Goal: Task Accomplishment & Management: Manage account settings

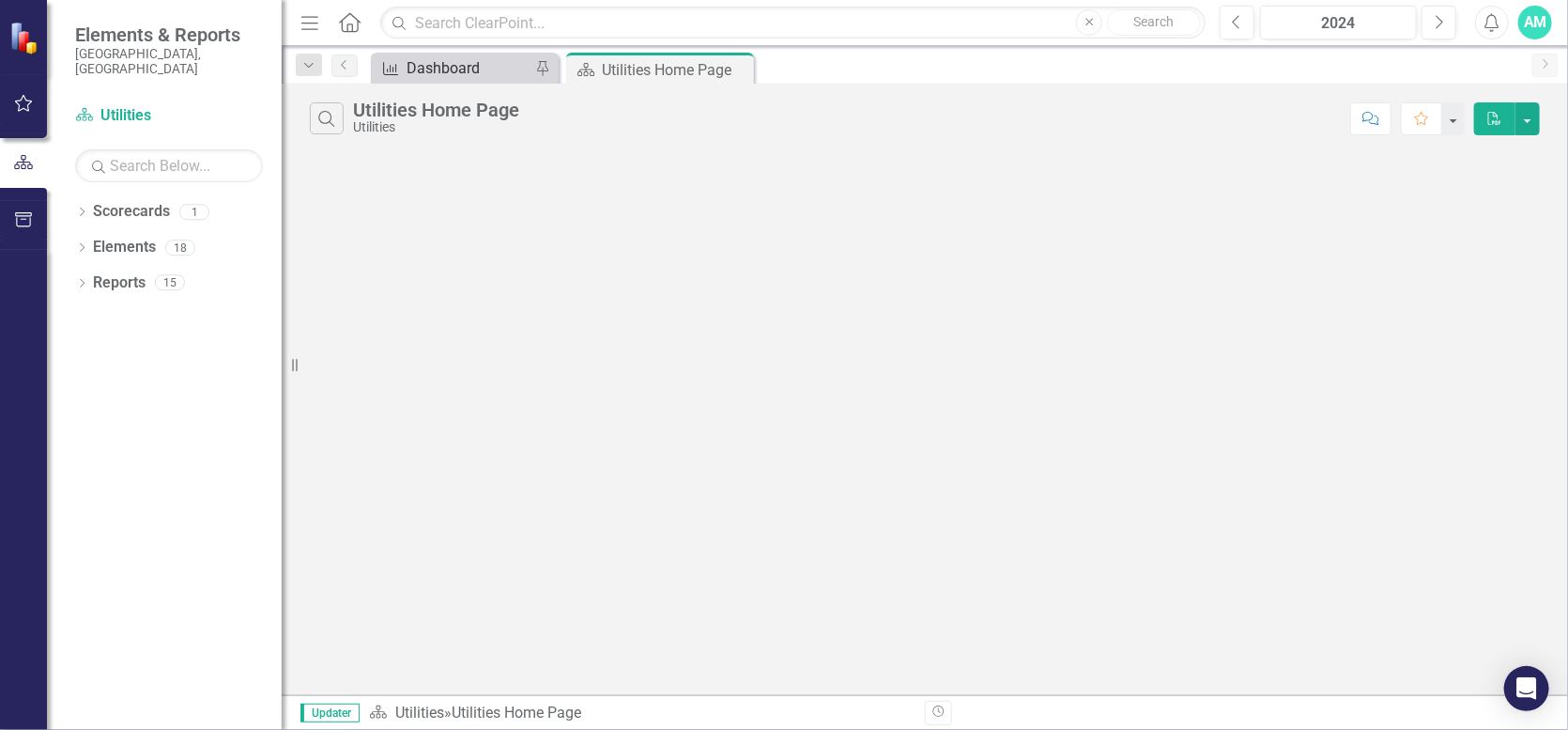
click at [469, 66] on div "Dashboard" at bounding box center [468, 68] width 124 height 23
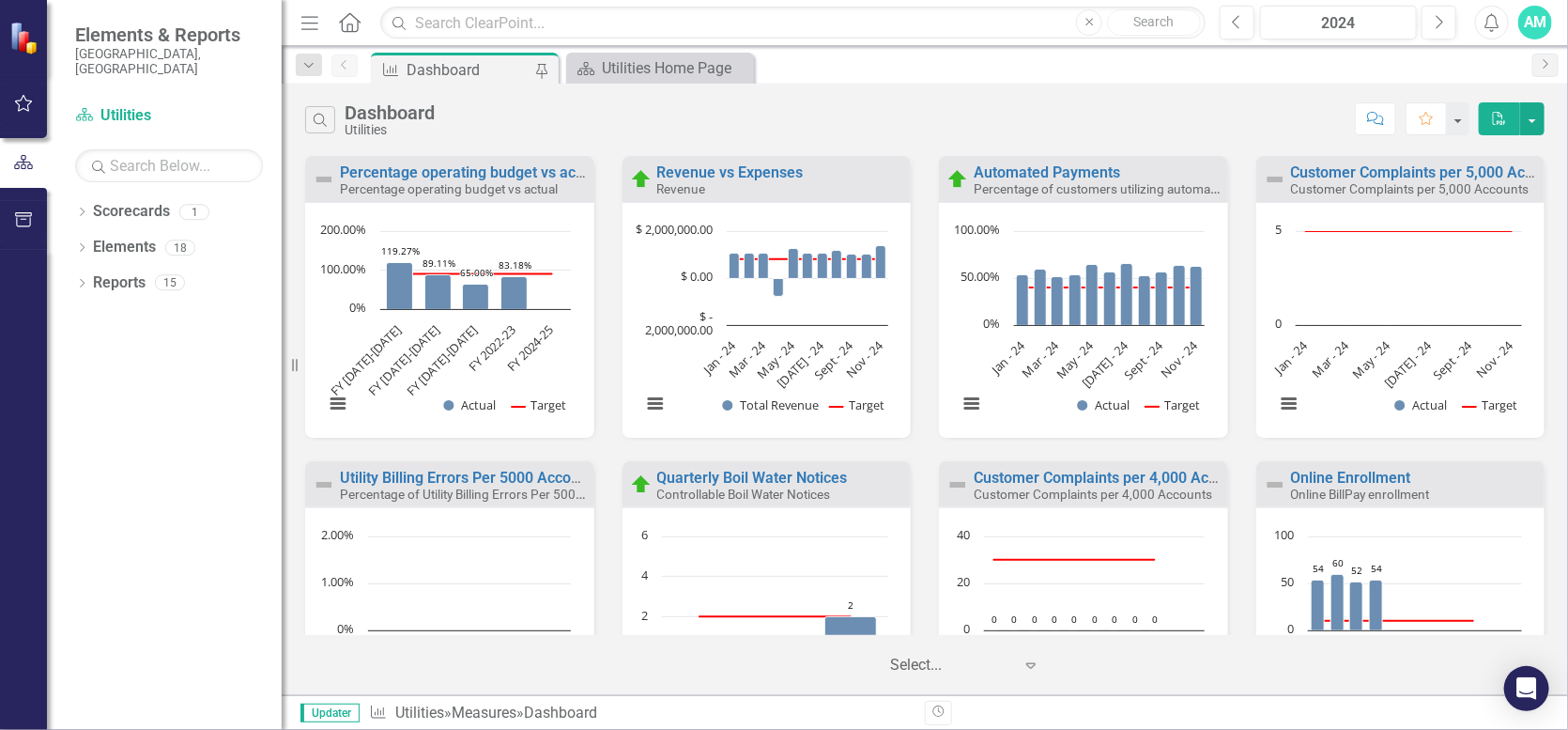
click at [699, 182] on small "Revenue" at bounding box center [681, 189] width 49 height 15
click at [701, 174] on link "Revenue vs Expenses" at bounding box center [730, 172] width 146 height 18
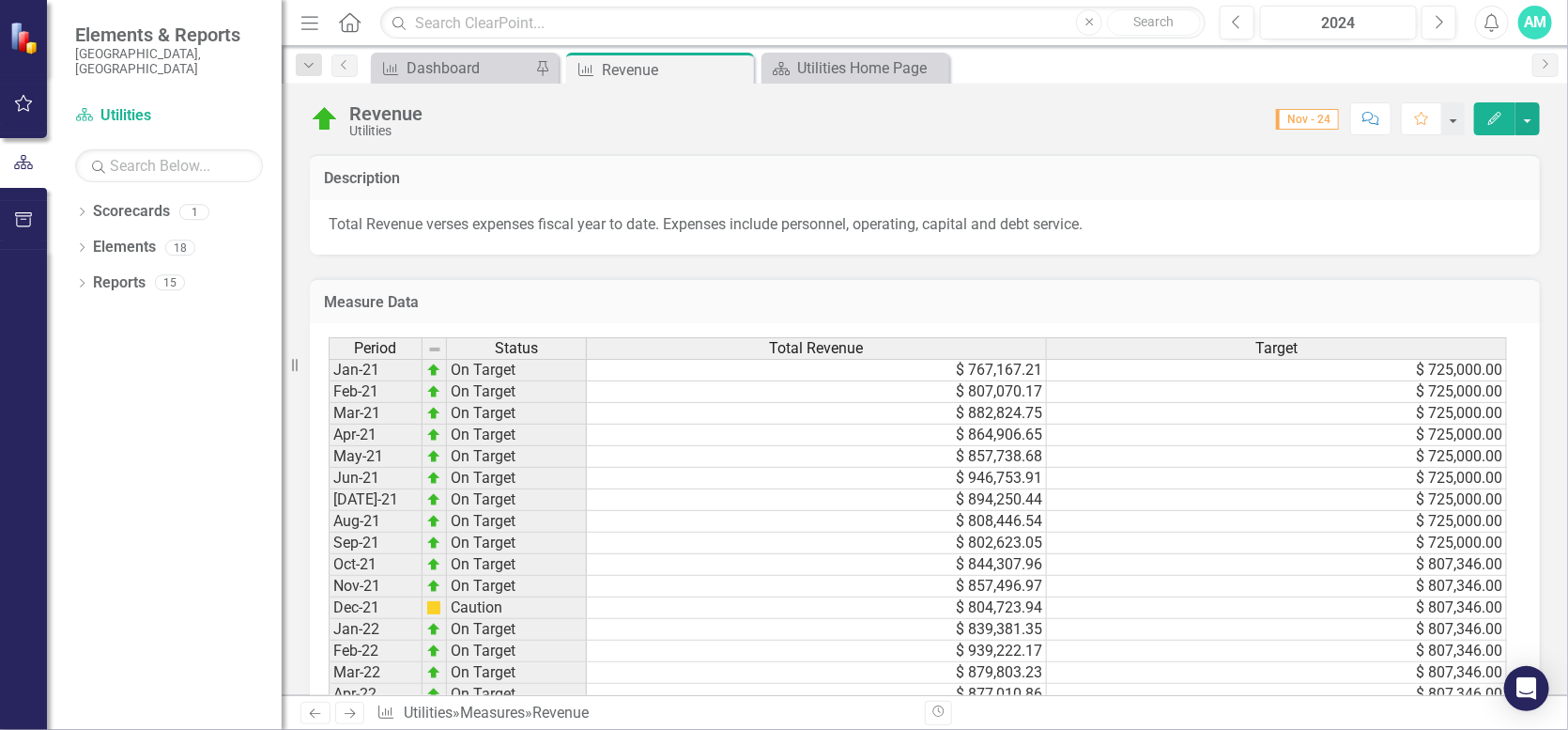
click at [1506, 118] on button "Edit" at bounding box center [1495, 118] width 41 height 33
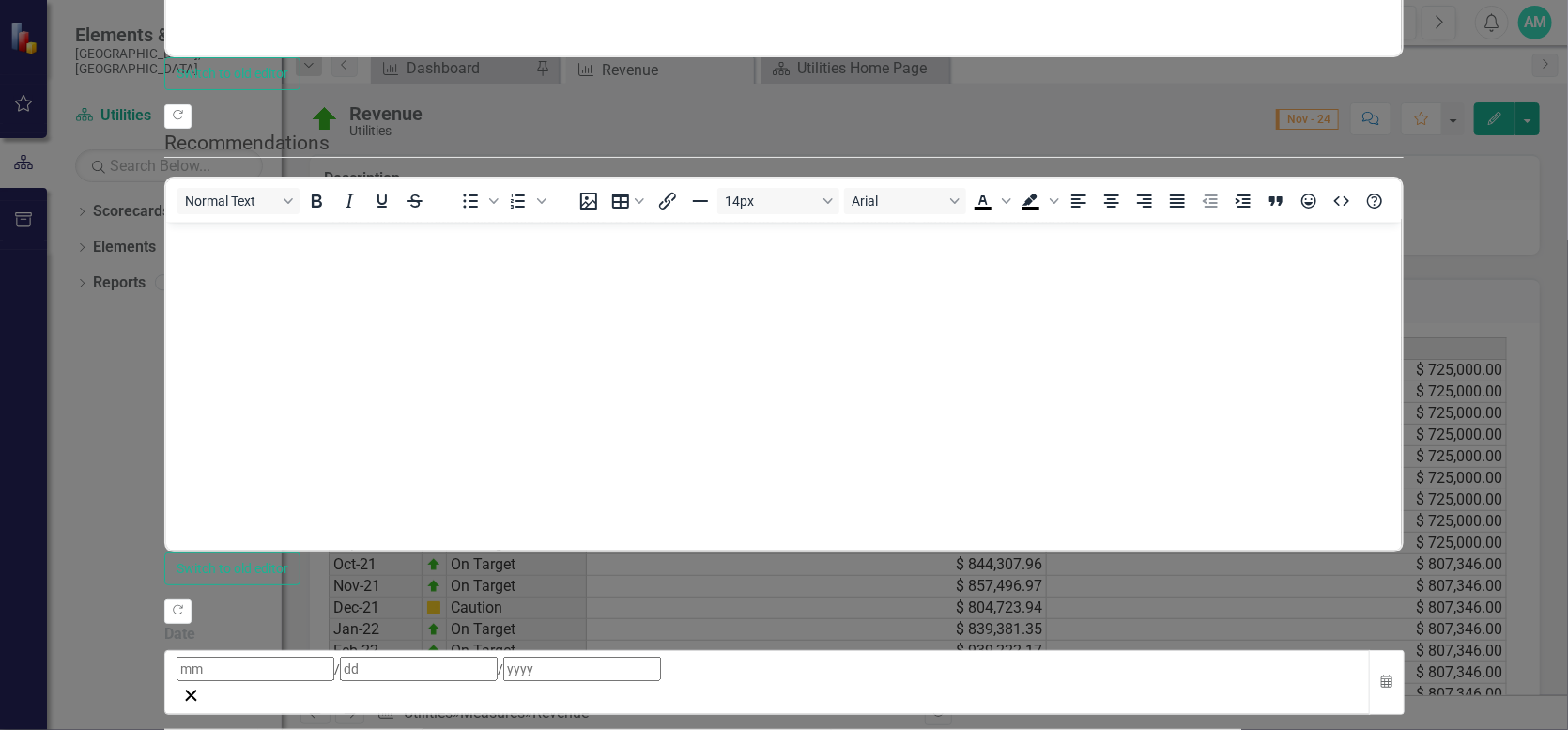
scroll to position [733, 0]
type textarea "1136164.58"
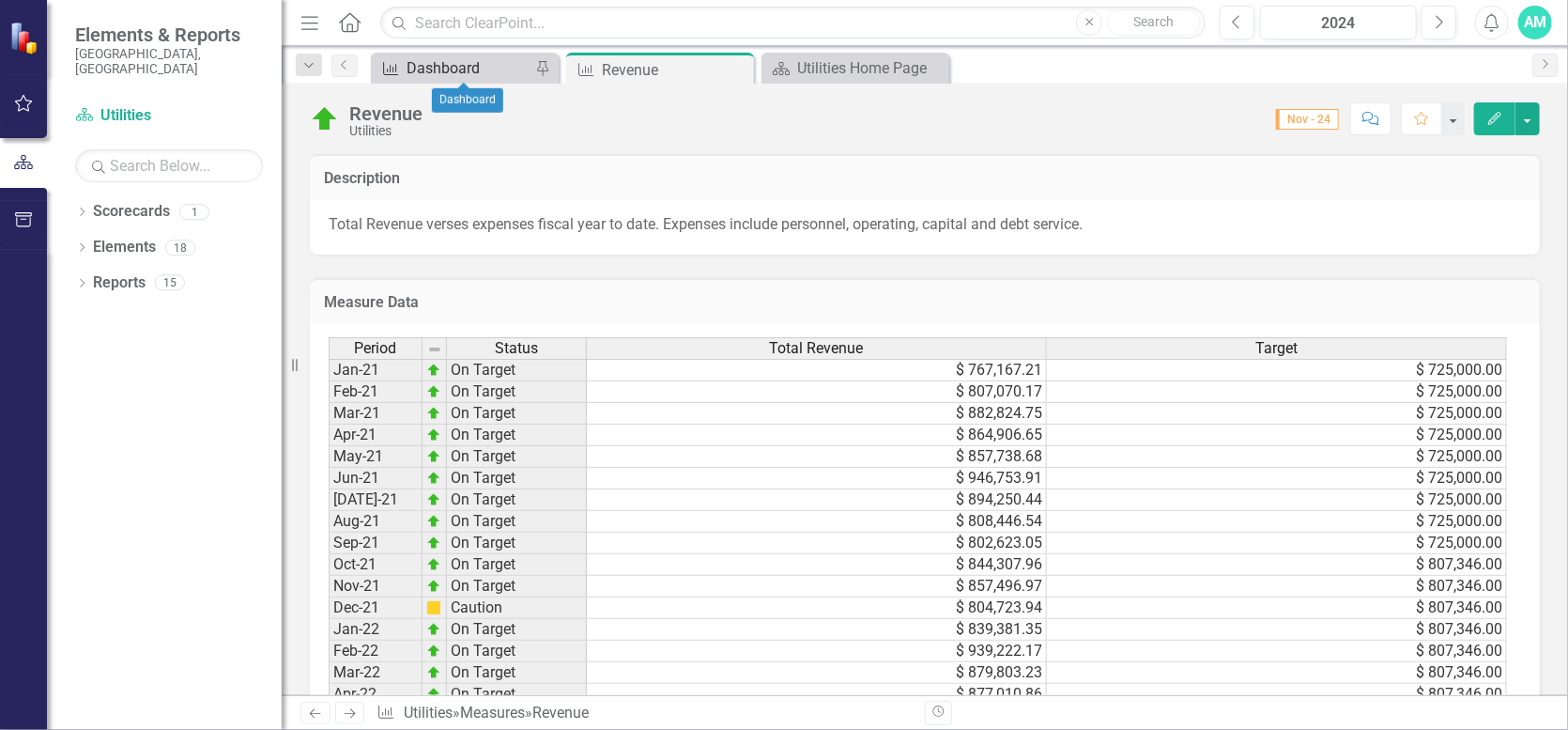
click at [416, 71] on div "Dashboard" at bounding box center [468, 68] width 124 height 23
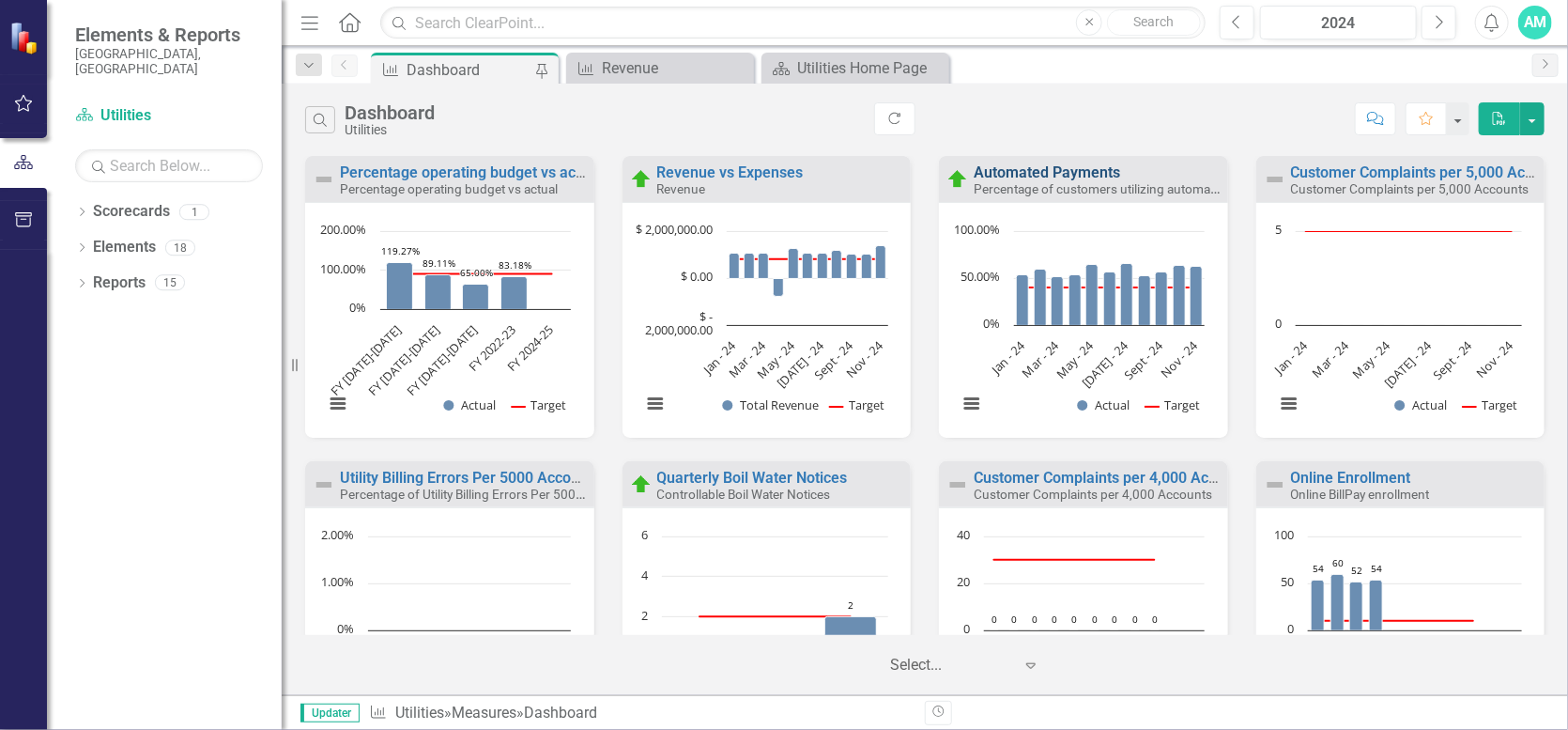
click at [1072, 177] on link "Automated Payments" at bounding box center [1047, 172] width 146 height 18
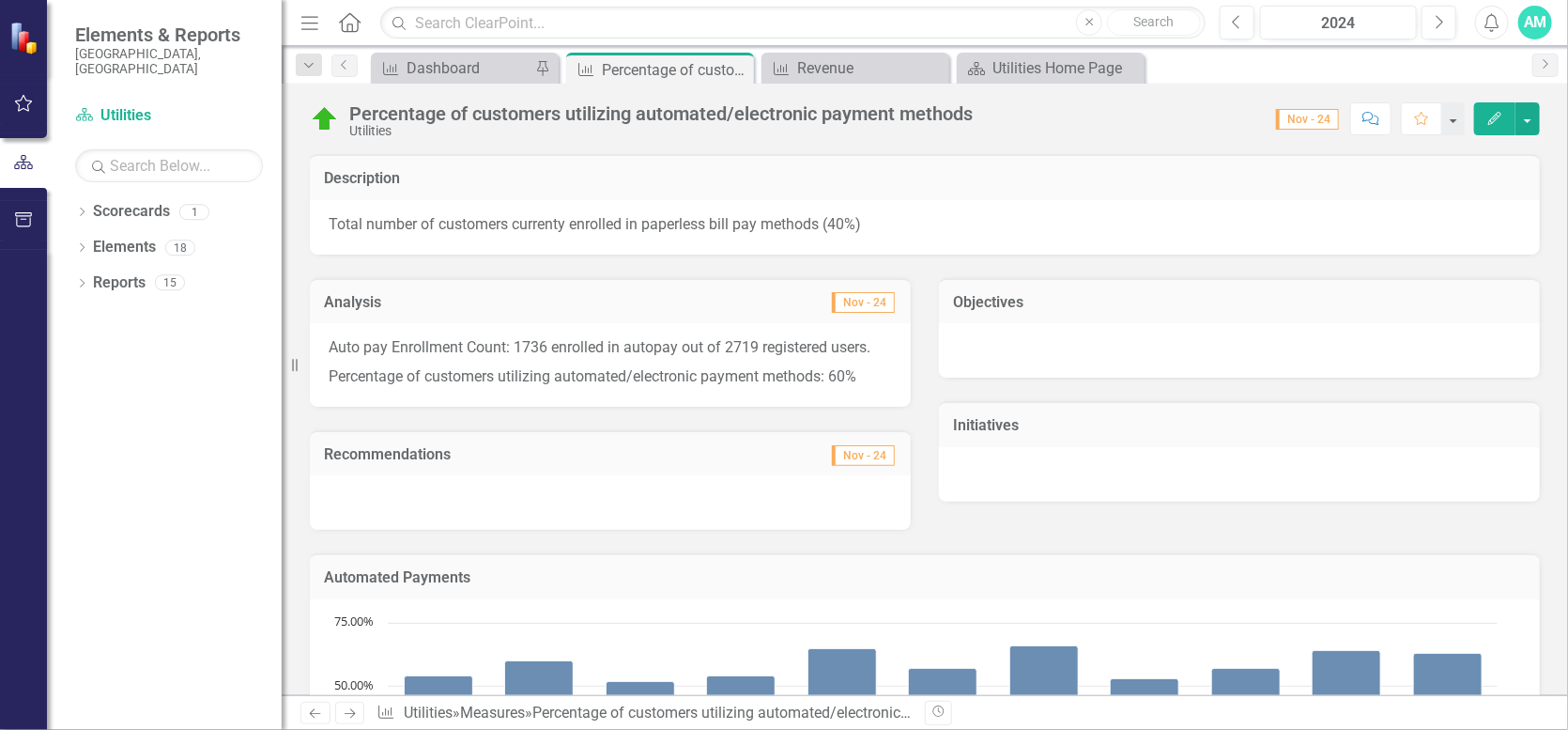
click at [1495, 106] on button "Edit" at bounding box center [1495, 118] width 41 height 33
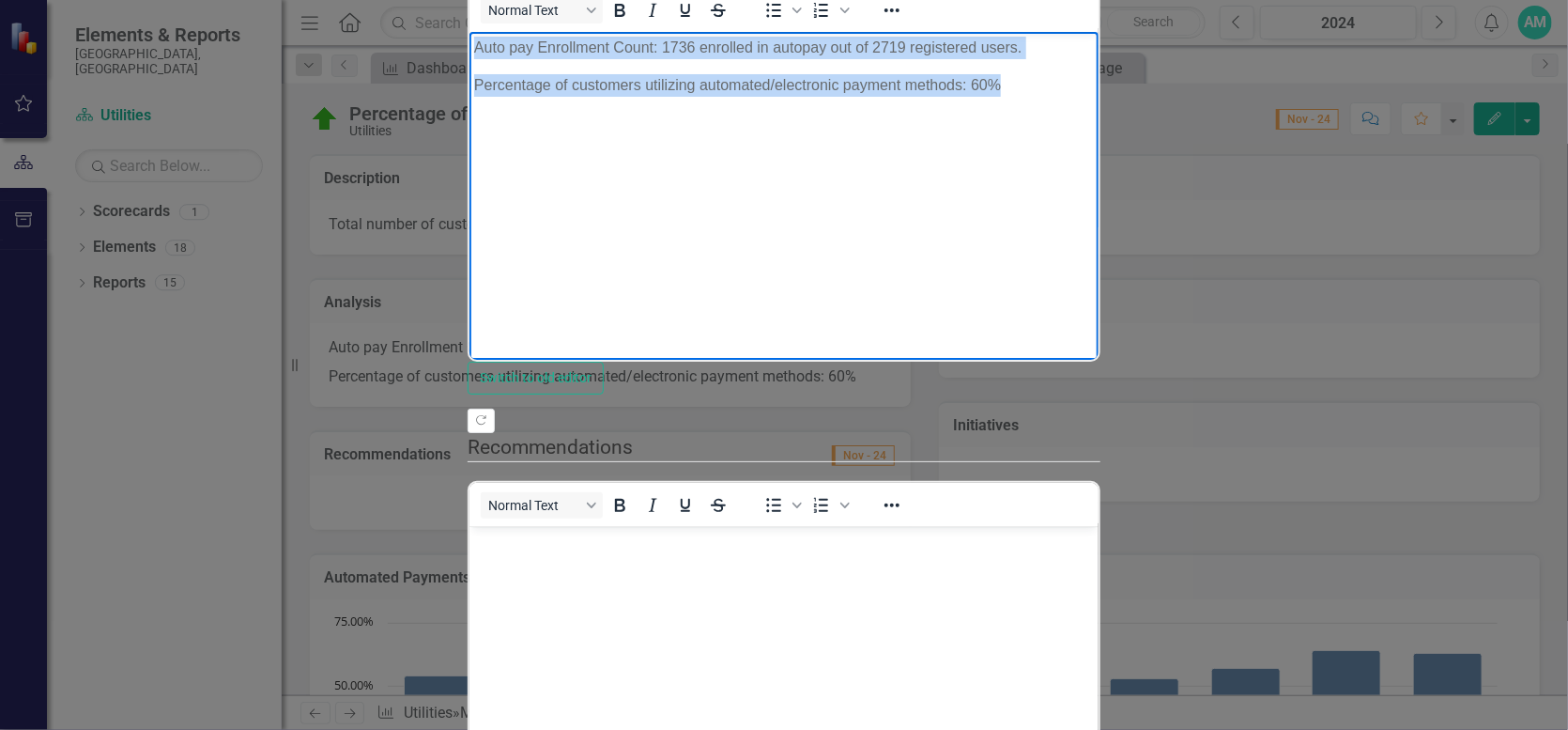
drag, startPoint x: 956, startPoint y: 84, endPoint x: 943, endPoint y: 289, distance: 205.4
click at [468, 43] on html "Auto pay Enrollment Count: 1736 enrolled in autopay out of 2719 registered user…" at bounding box center [783, 172] width 629 height 282
copy body "Auto pay Enrollment Count: 1736 enrolled in autopay out of 2719 registered user…"
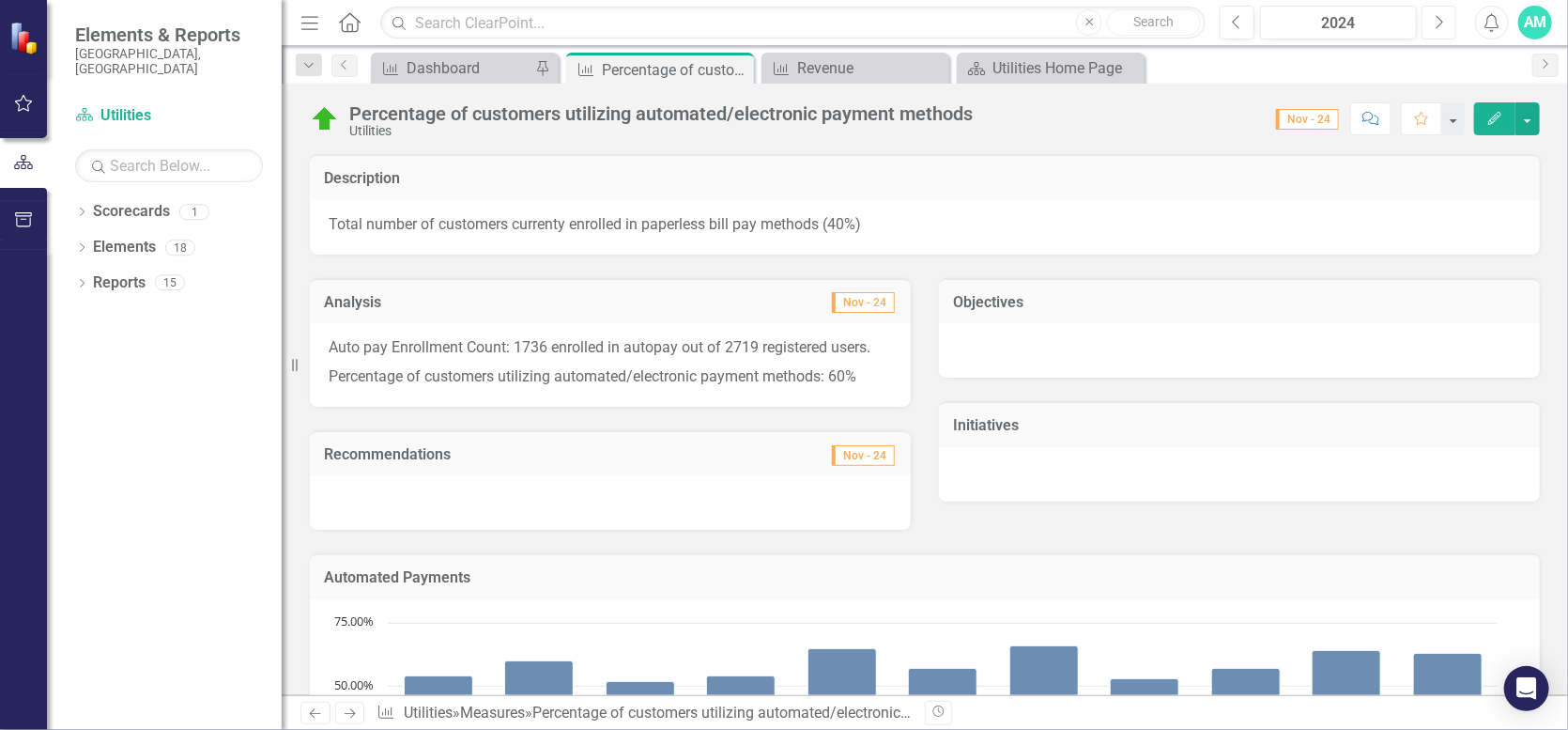
click at [1447, 14] on button "Next" at bounding box center [1439, 22] width 35 height 34
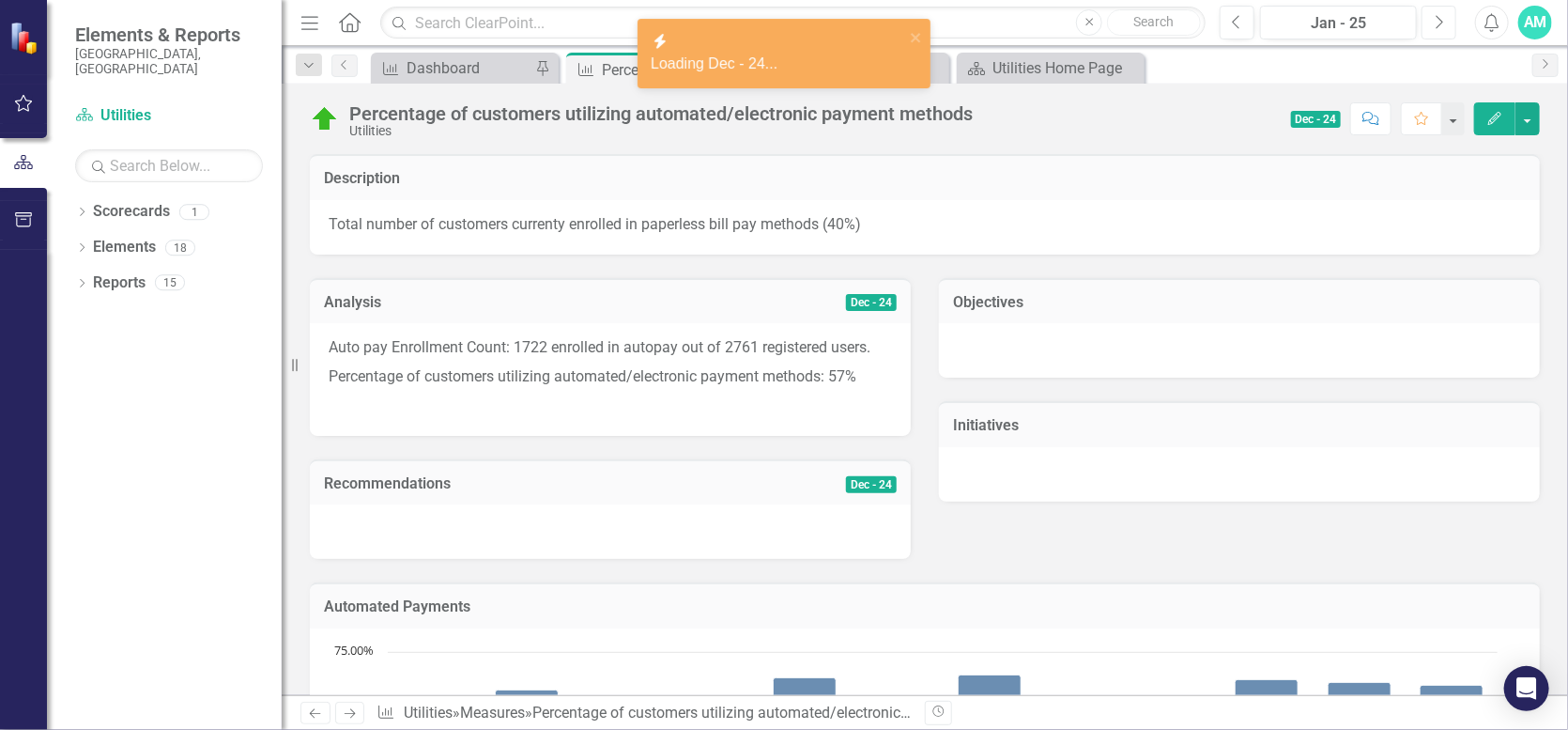
click at [1447, 14] on button "Next" at bounding box center [1439, 22] width 35 height 34
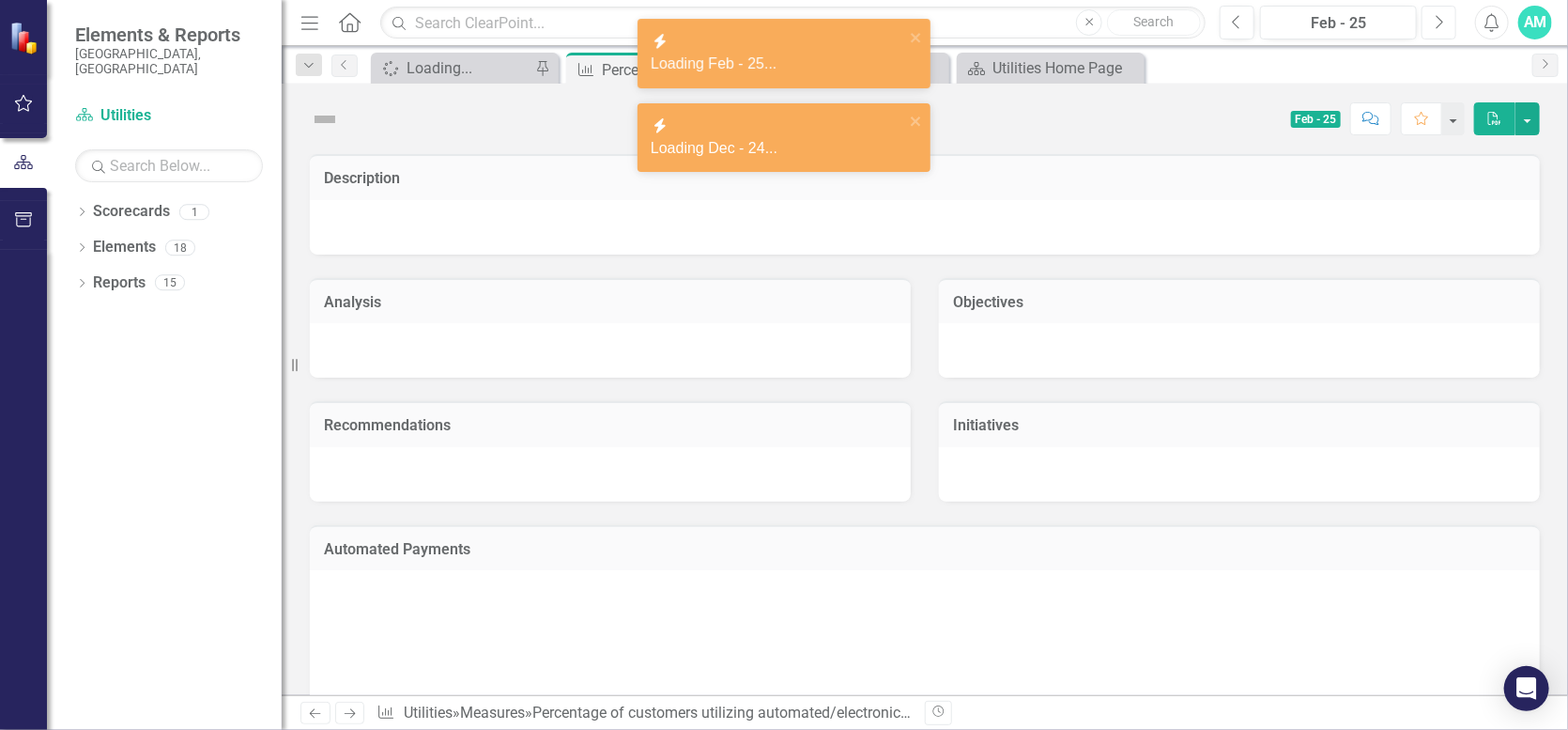
click at [1447, 14] on button "Next" at bounding box center [1439, 22] width 35 height 34
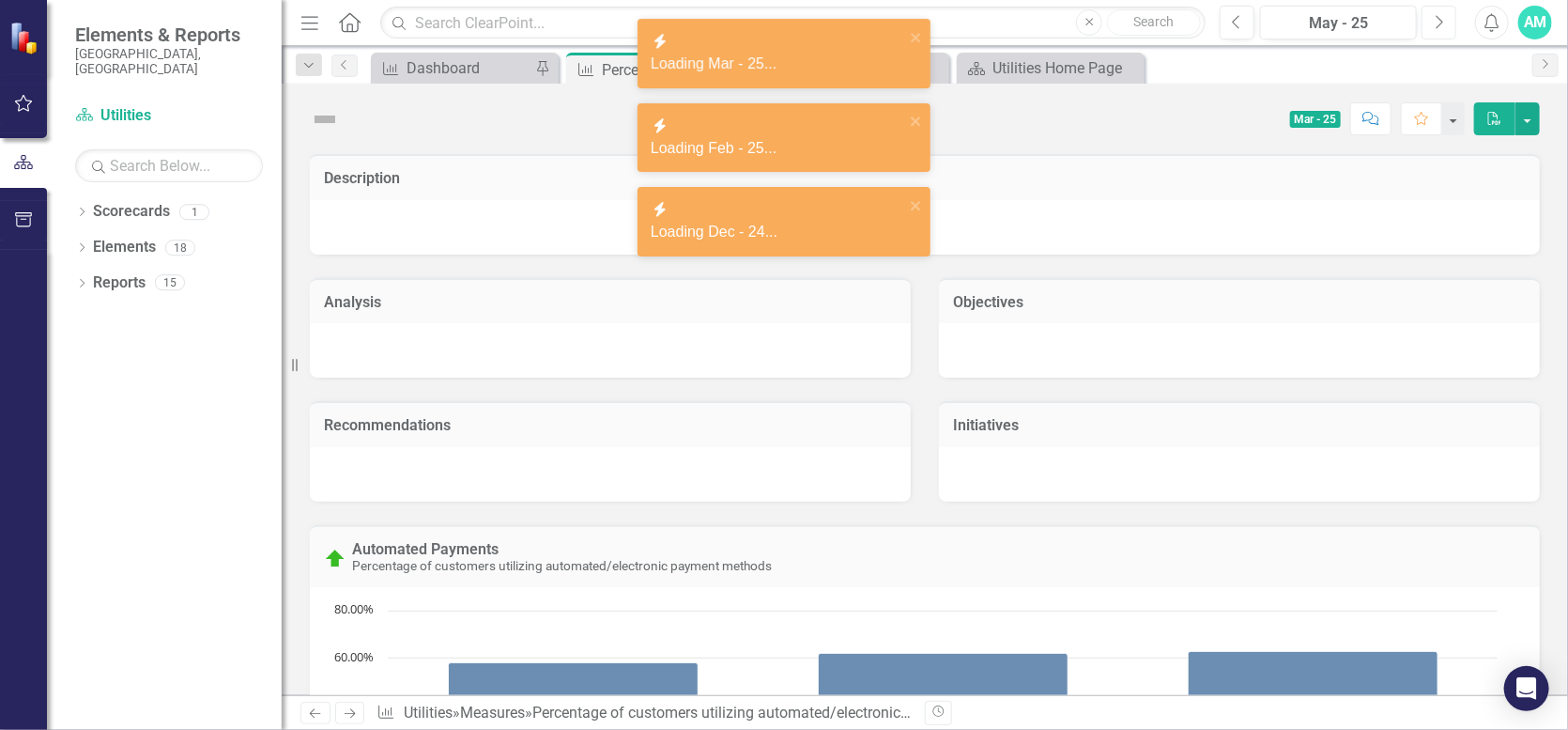
click at [1447, 14] on button "Next" at bounding box center [1439, 22] width 35 height 34
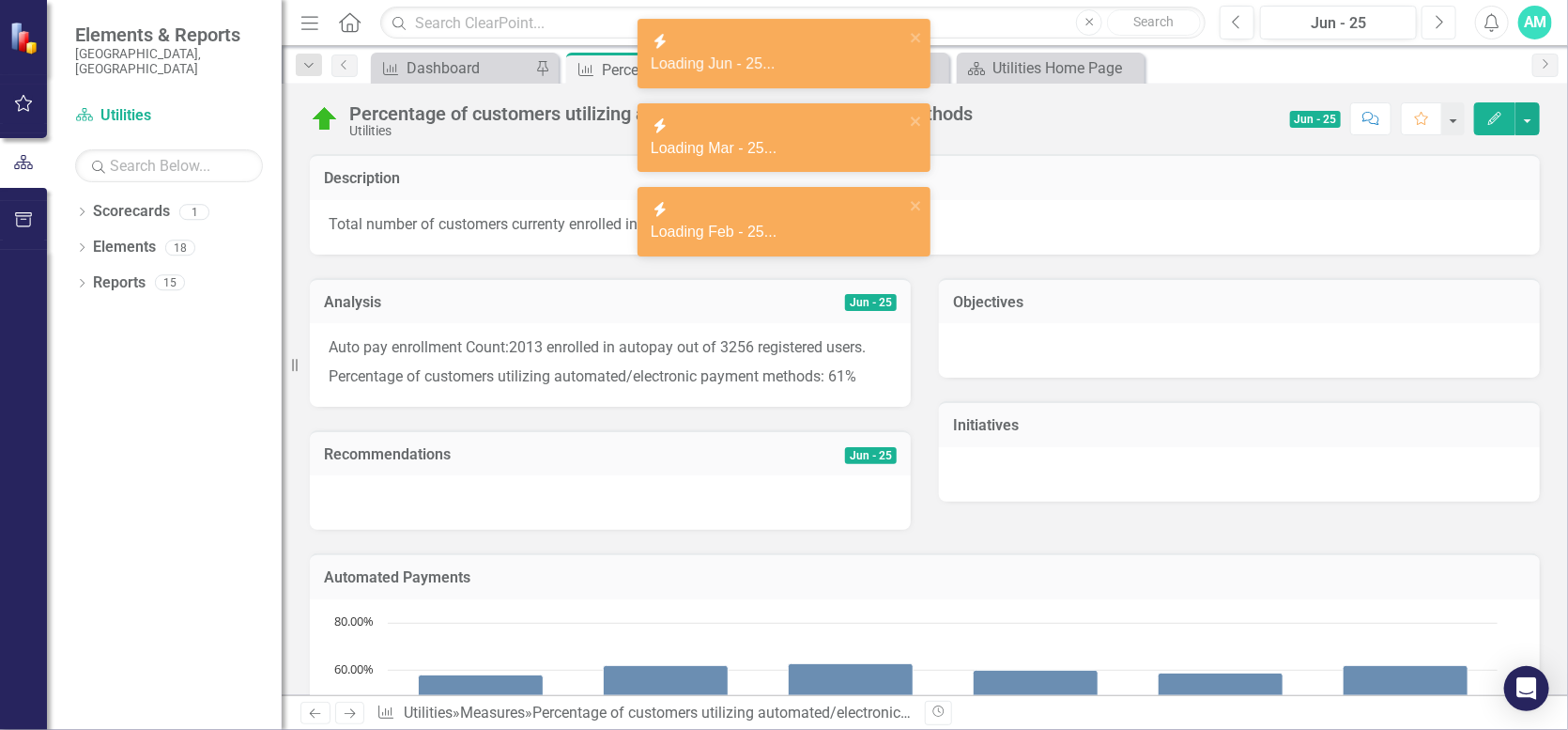
click at [1447, 14] on button "Next" at bounding box center [1439, 22] width 35 height 34
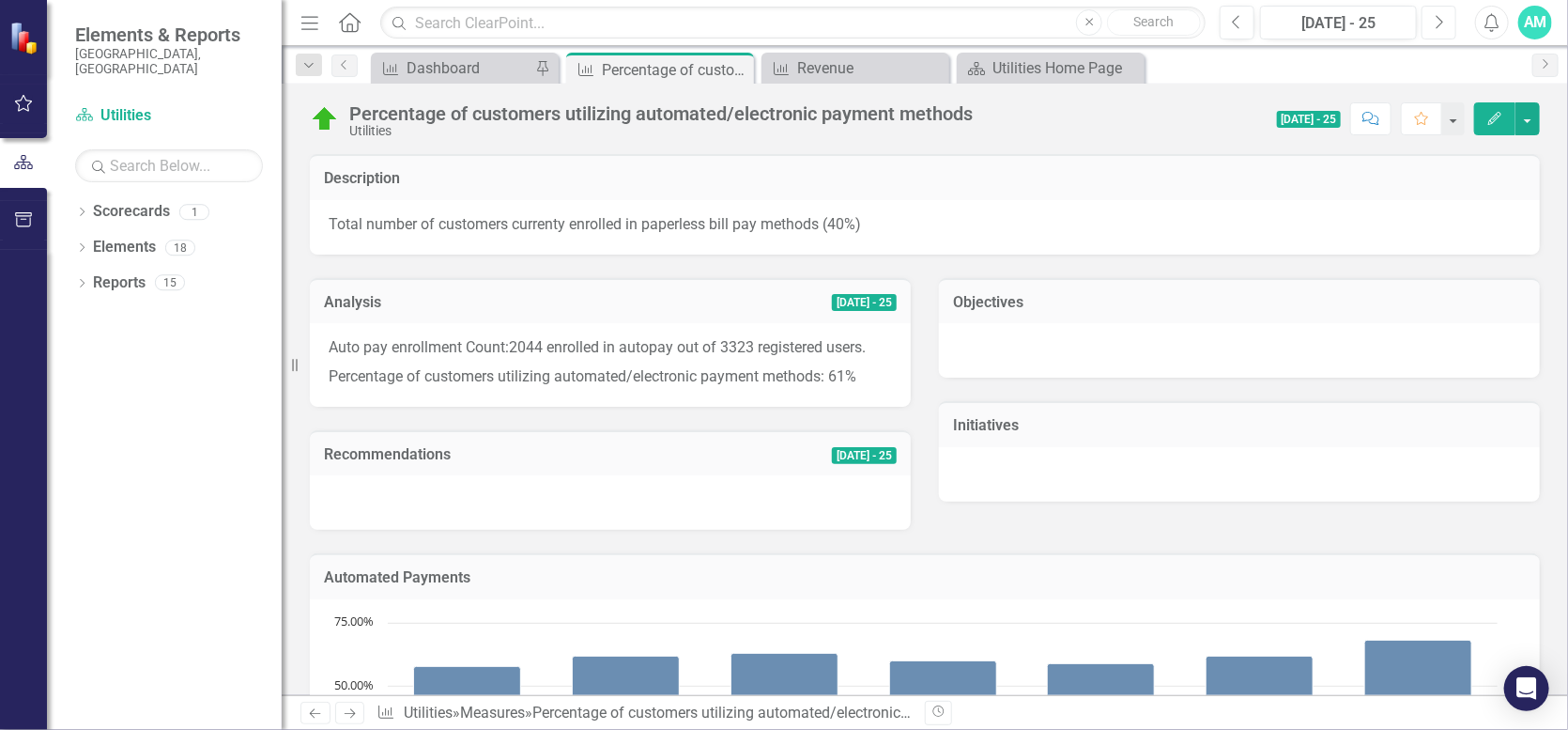
click at [1447, 14] on button "Next" at bounding box center [1439, 22] width 35 height 34
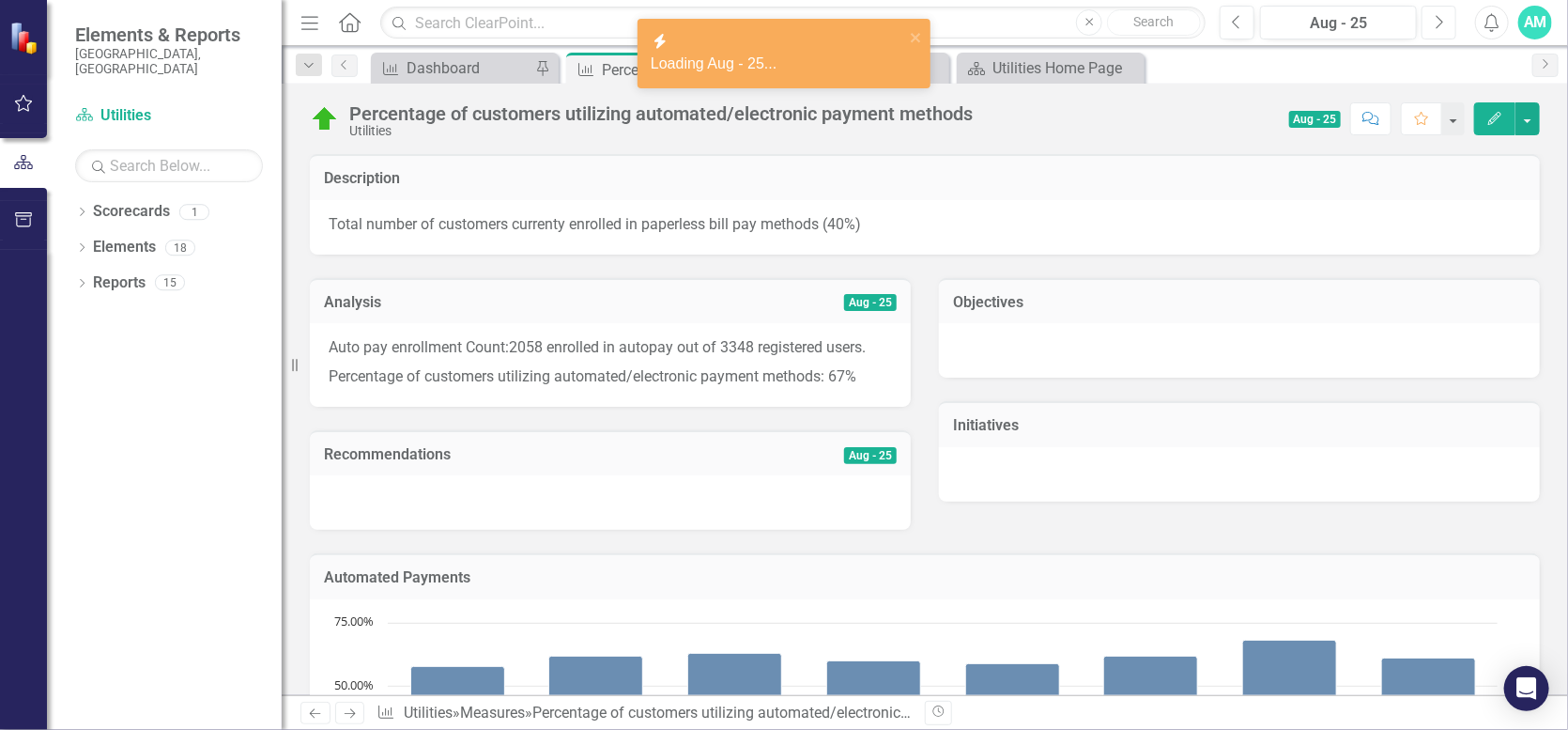
click at [1447, 14] on button "Next" at bounding box center [1439, 22] width 35 height 34
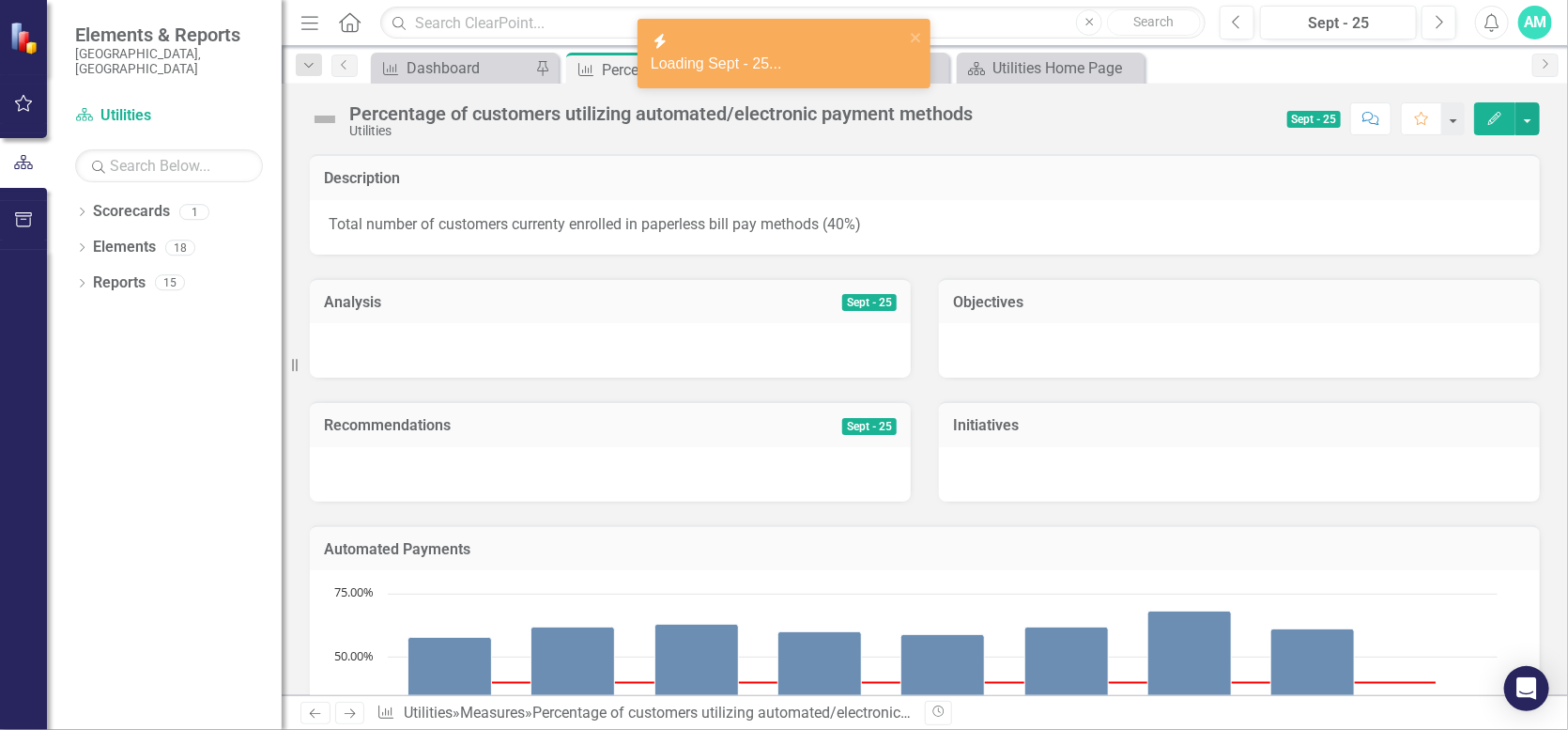
click at [1495, 112] on icon "Edit" at bounding box center [1496, 118] width 17 height 13
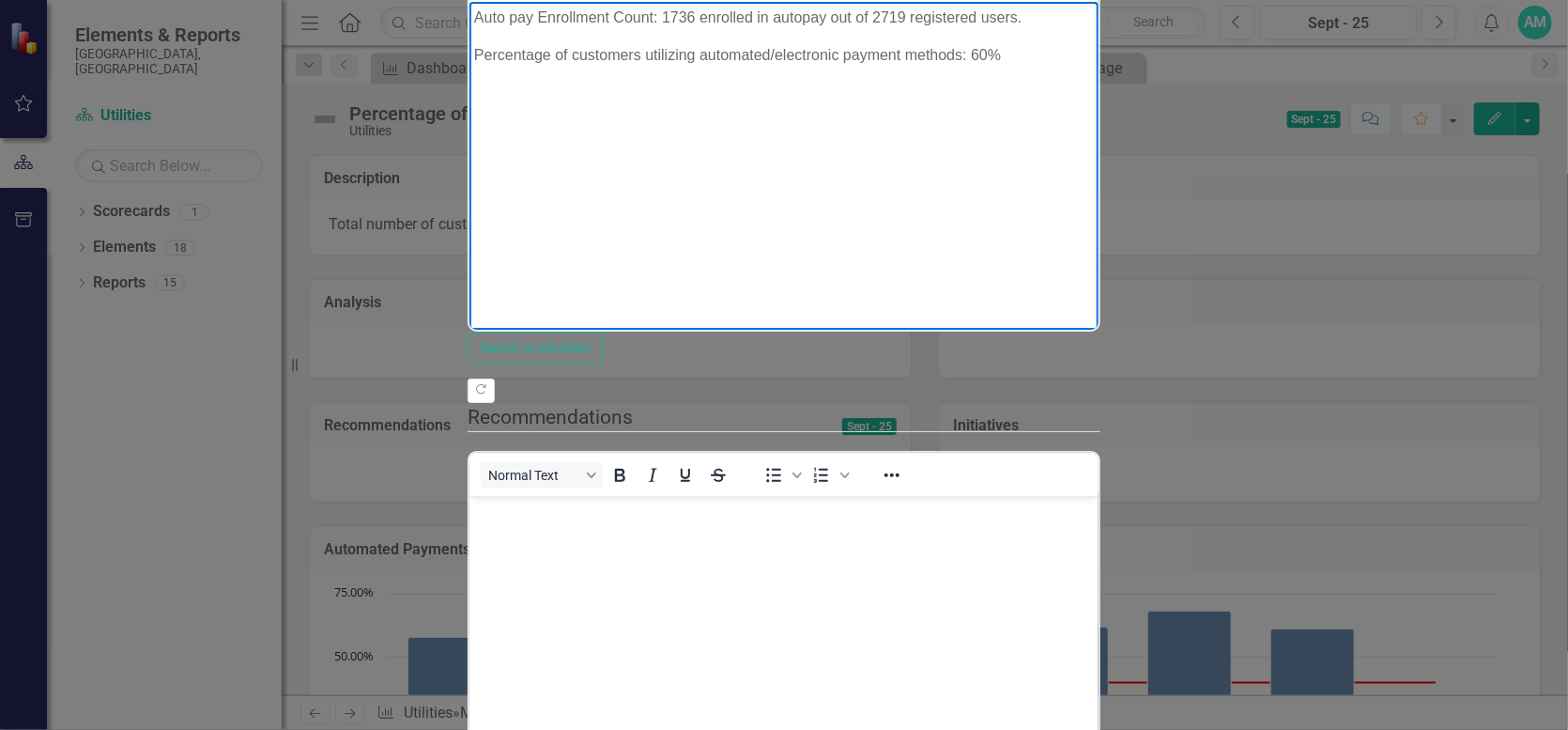
click at [663, 14] on p "Auto pay Enrollment Count: 1736 enrolled in autopay out of 2719 registered user…" at bounding box center [783, 16] width 620 height 22
click at [849, 12] on p "Auto pay Enrollment Count: 2075 enrolled in autopay out of 2719 registered user…" at bounding box center [783, 16] width 620 height 22
click at [975, 198] on body "Auto pay Enrollment Count: 2075 enrolled in autopay out of 3387 registered user…" at bounding box center [783, 141] width 629 height 282
click at [919, 44] on p "Percentage of customers utilizing automated/electronic payment methods: 60%" at bounding box center [783, 54] width 620 height 22
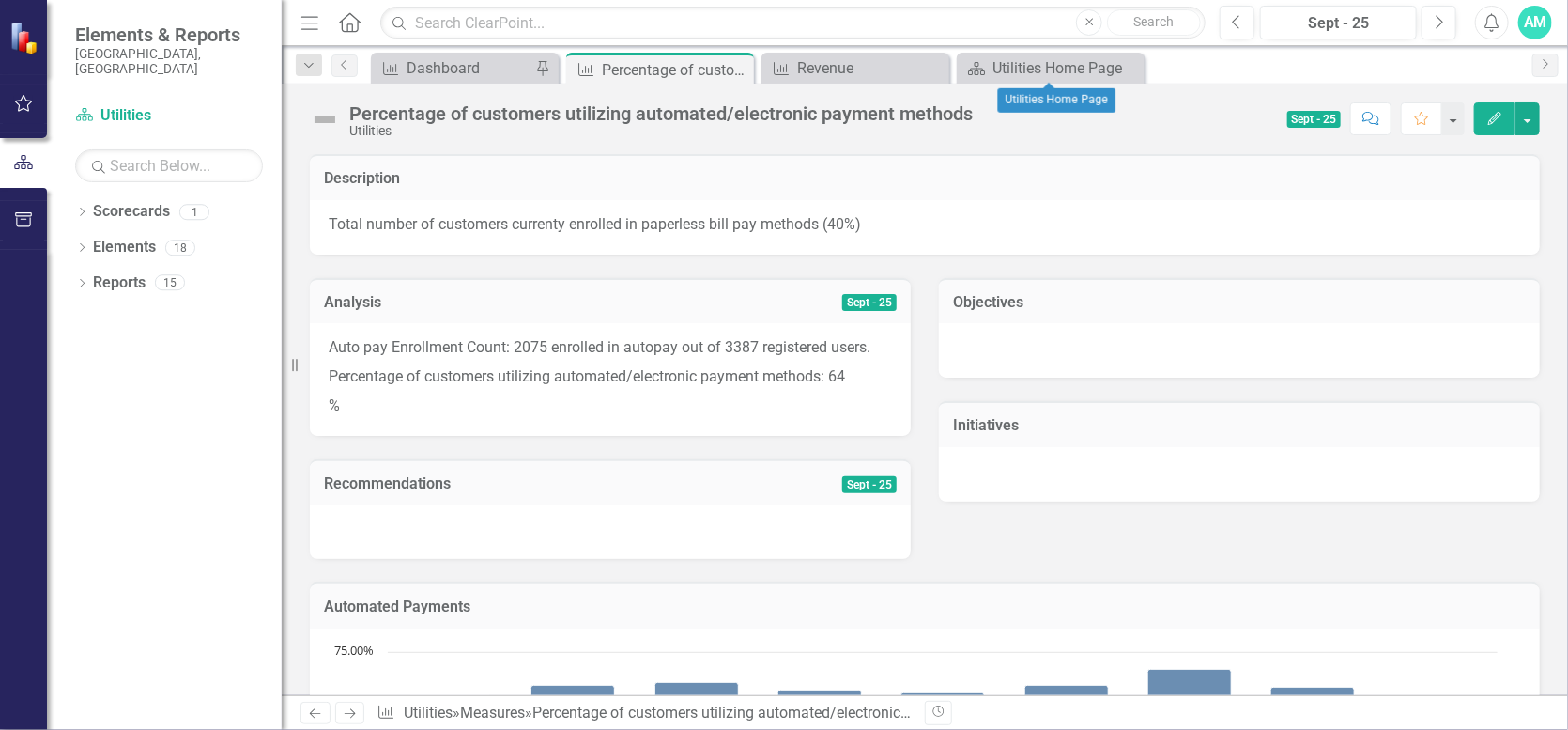
click at [0, 0] on div "Close" at bounding box center [0, 0] width 0 height 0
click at [932, 62] on icon "Close" at bounding box center [933, 68] width 19 height 15
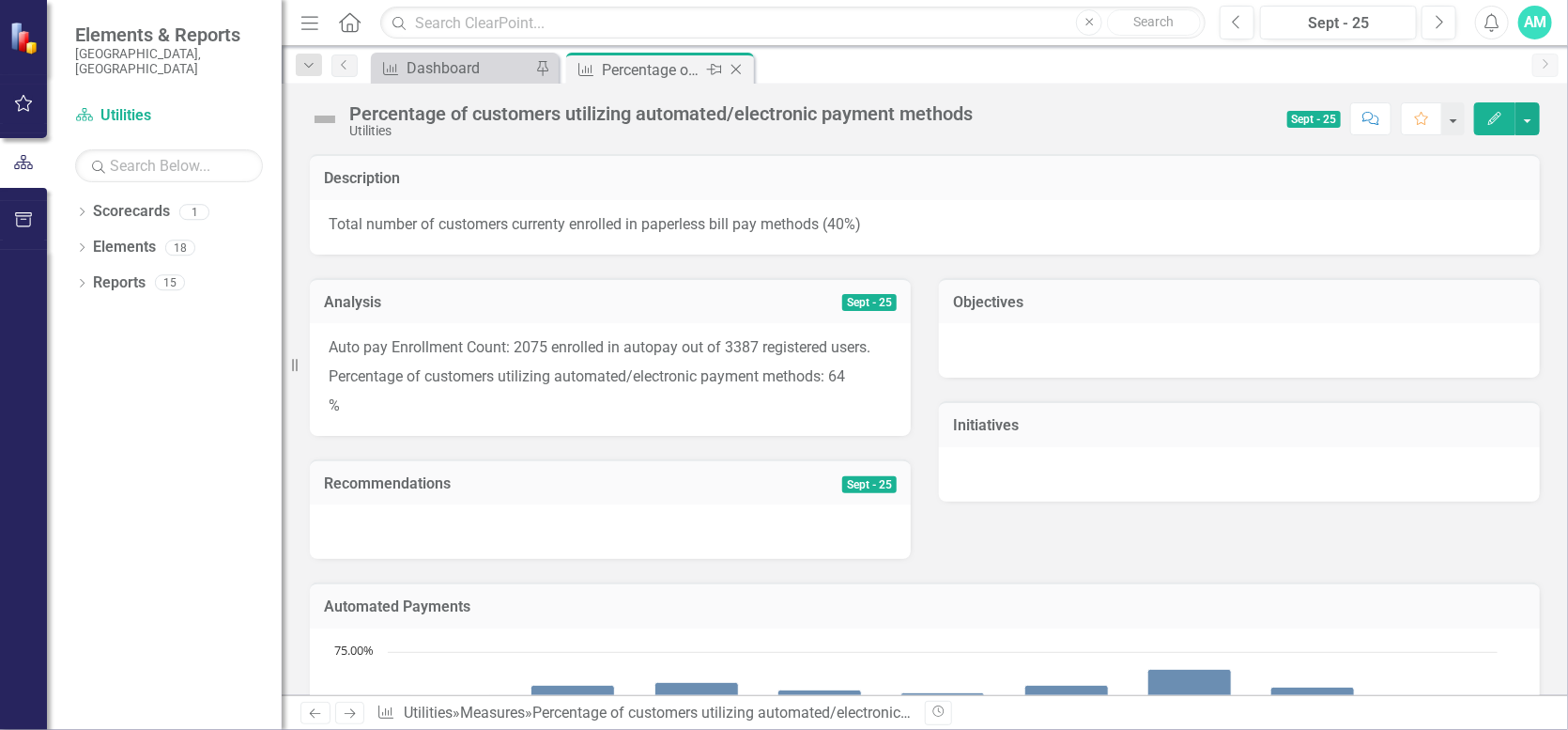
click at [669, 61] on div "Percentage of customers utilizing automated/electronic payment methods" at bounding box center [652, 70] width 100 height 23
click at [1494, 115] on icon "Edit" at bounding box center [1496, 118] width 17 height 13
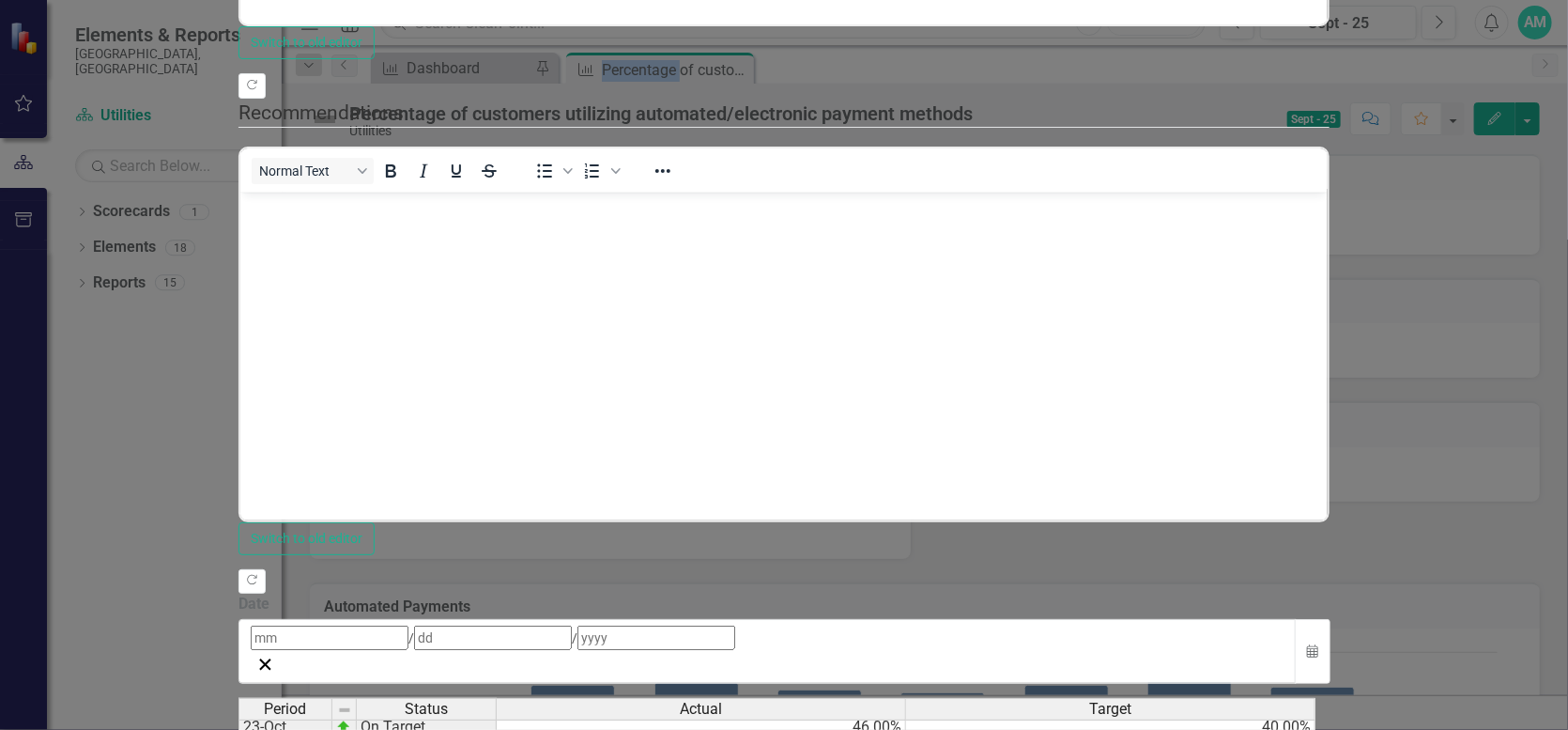
scroll to position [733, 0]
type textarea "61"
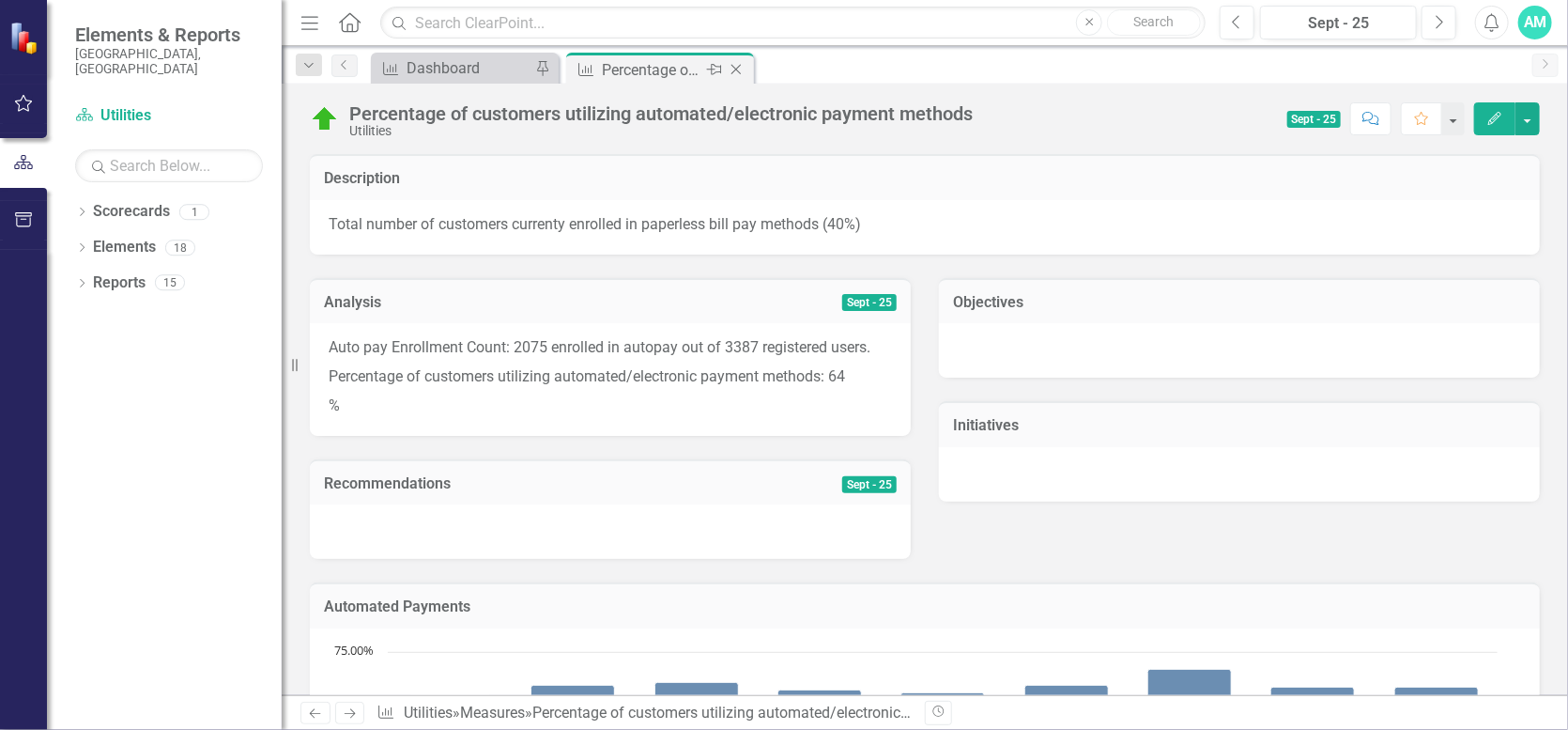
click at [743, 69] on icon "Close" at bounding box center [737, 69] width 19 height 15
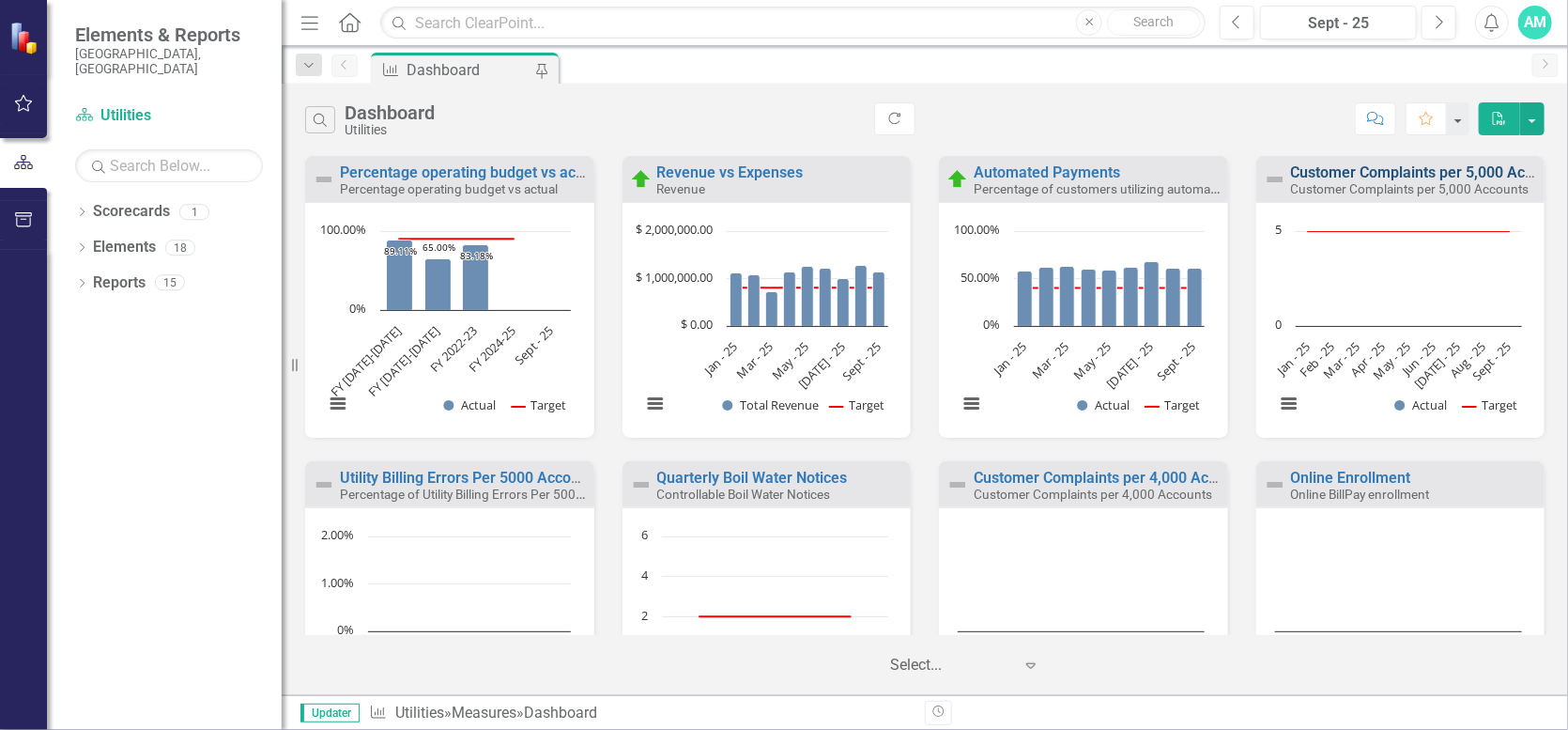
click at [1338, 171] on link "Customer Complaints per 5,000 Accounts" at bounding box center [1430, 172] width 280 height 18
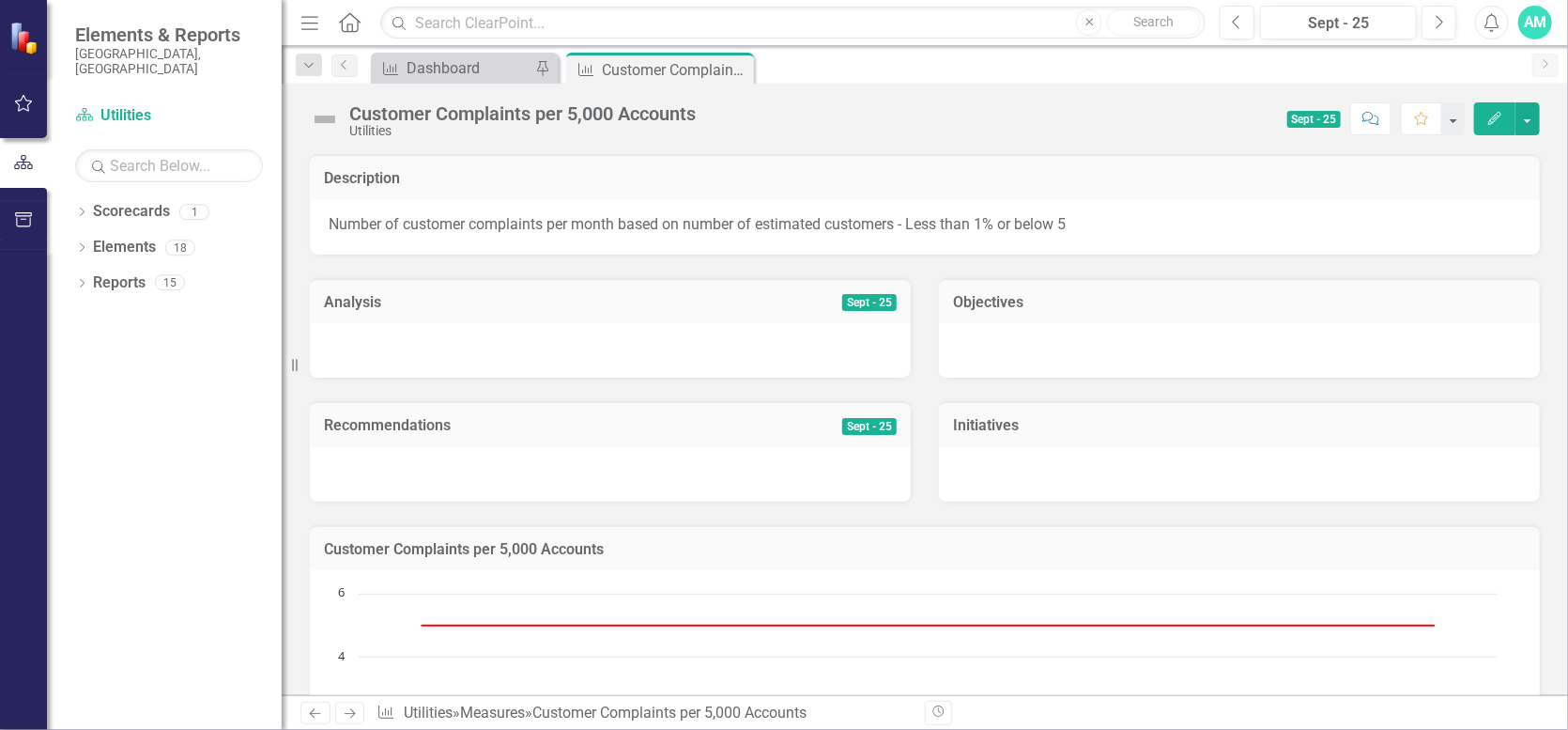
click at [1502, 117] on icon "Edit" at bounding box center [1496, 118] width 17 height 13
